Goal: Navigation & Orientation: Find specific page/section

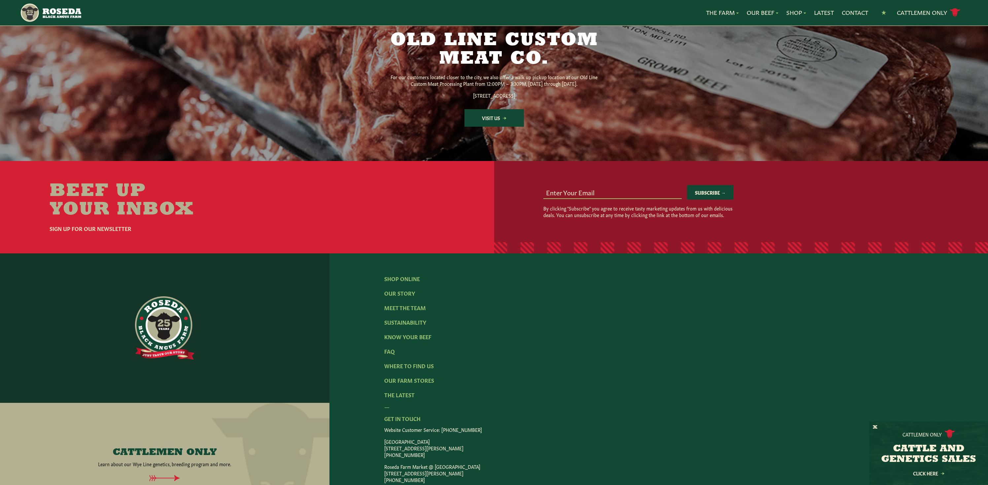
scroll to position [935, 0]
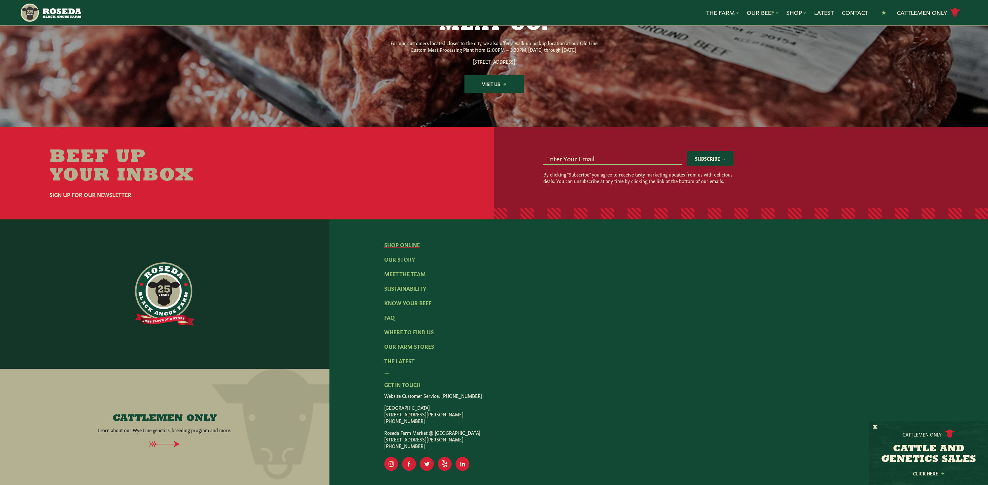
click at [404, 248] on link "Shop Online" at bounding box center [402, 244] width 36 height 7
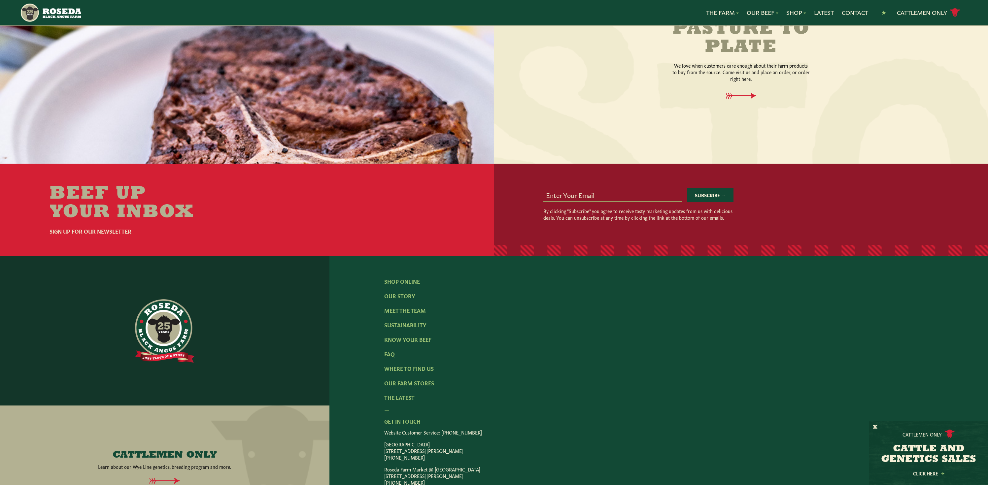
scroll to position [848, 0]
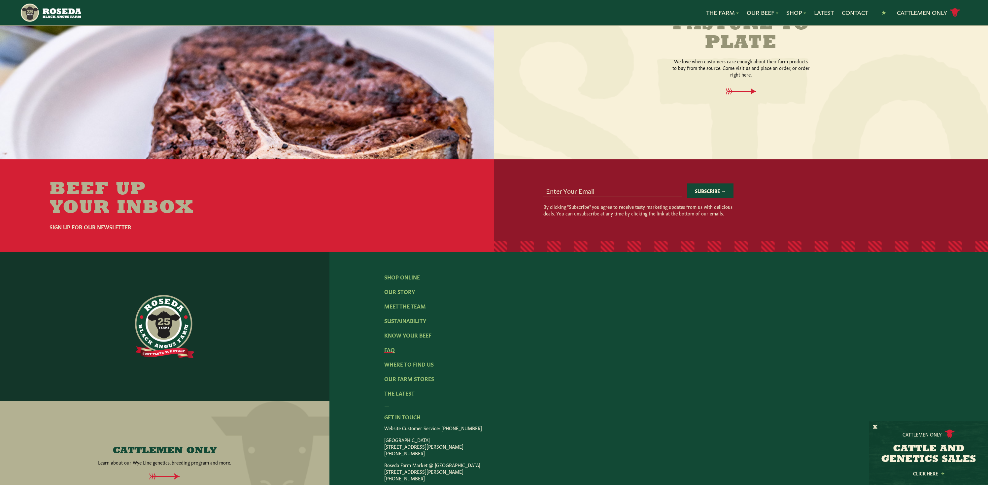
click at [387, 346] on link "FAQ" at bounding box center [389, 349] width 11 height 7
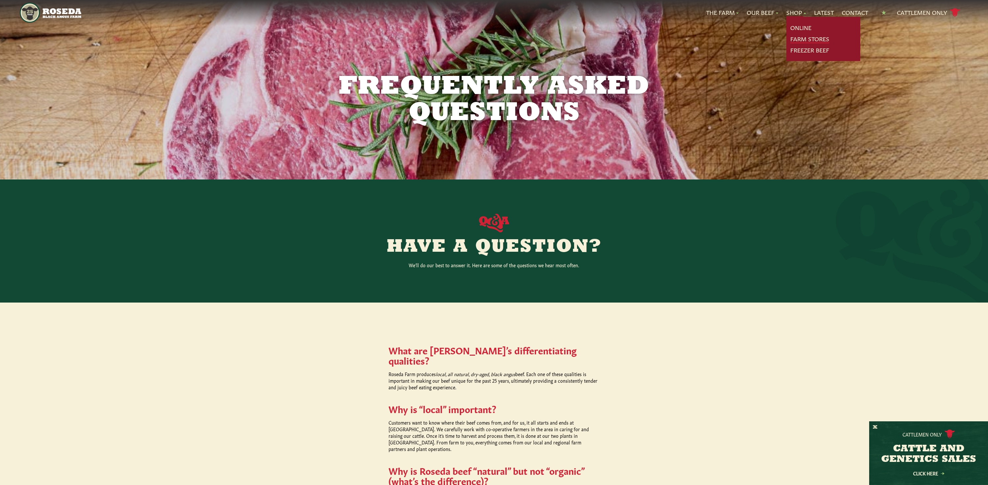
click at [817, 40] on link "Farm Stores" at bounding box center [809, 39] width 39 height 9
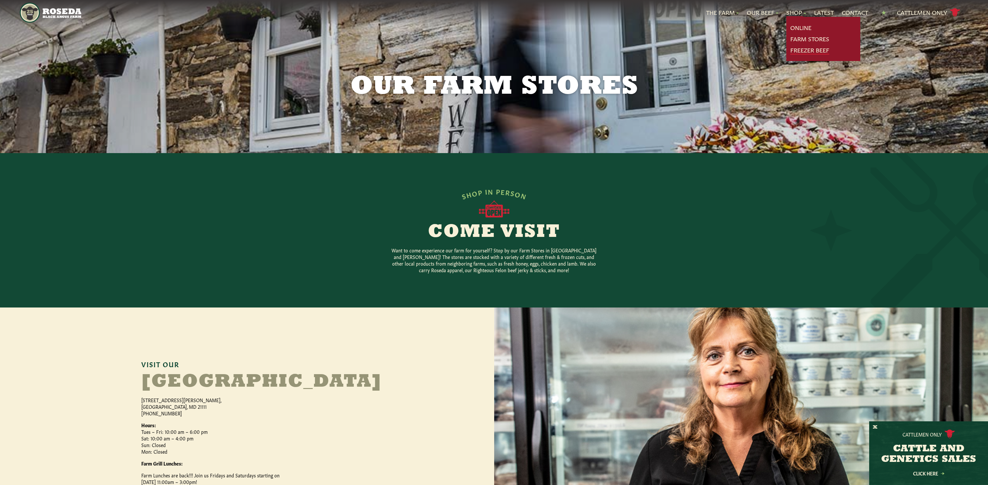
click at [813, 49] on link "Freezer Beef" at bounding box center [809, 50] width 39 height 9
